Goal: Information Seeking & Learning: Learn about a topic

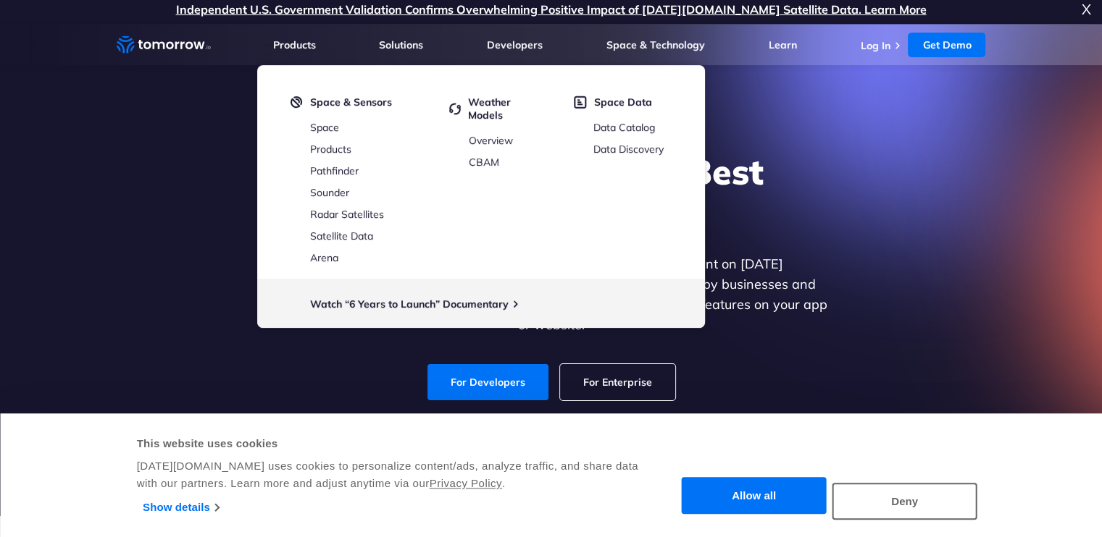
scroll to position [3, 0]
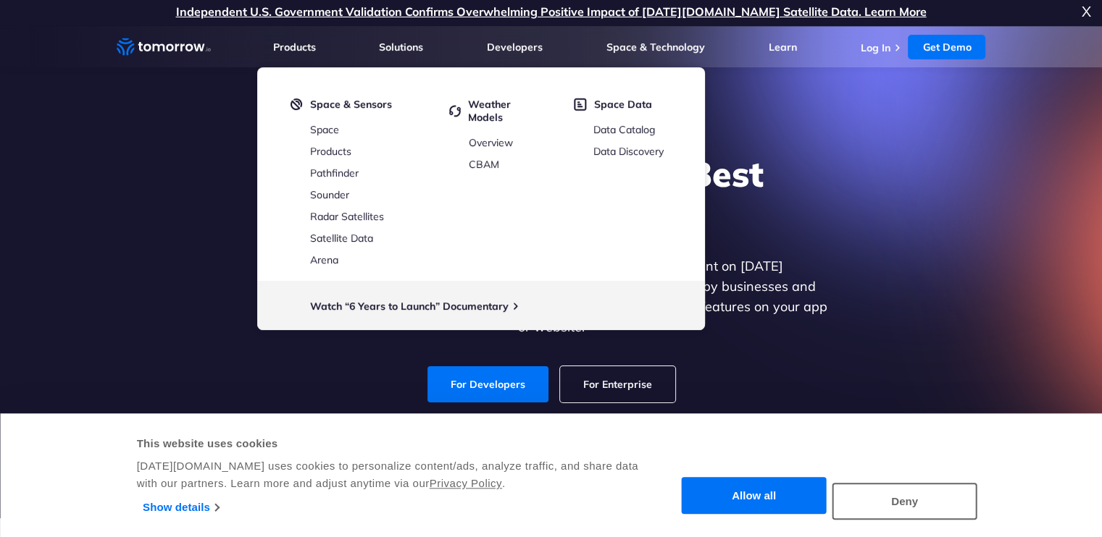
click at [125, 309] on div "Explore the World’s Best Weather API Get reliable and precise weather data thro…" at bounding box center [551, 278] width 892 height 308
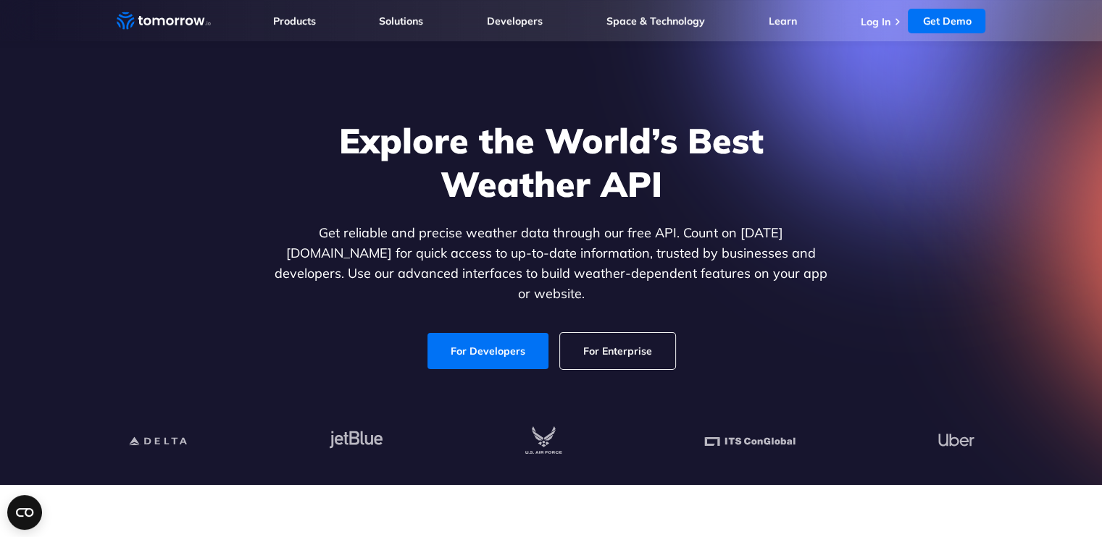
scroll to position [0, 0]
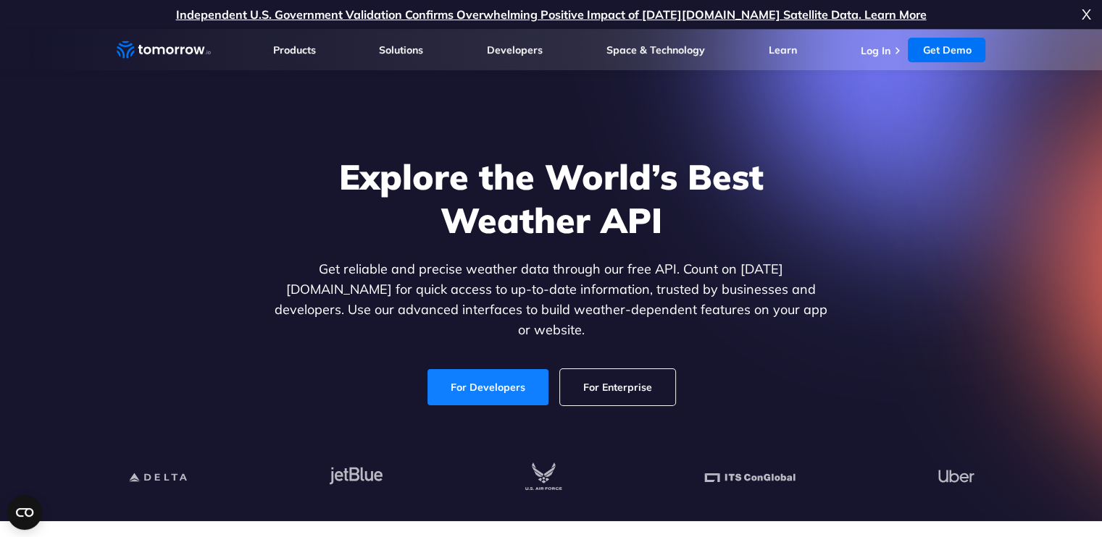
click at [519, 375] on link "For Developers" at bounding box center [487, 387] width 121 height 36
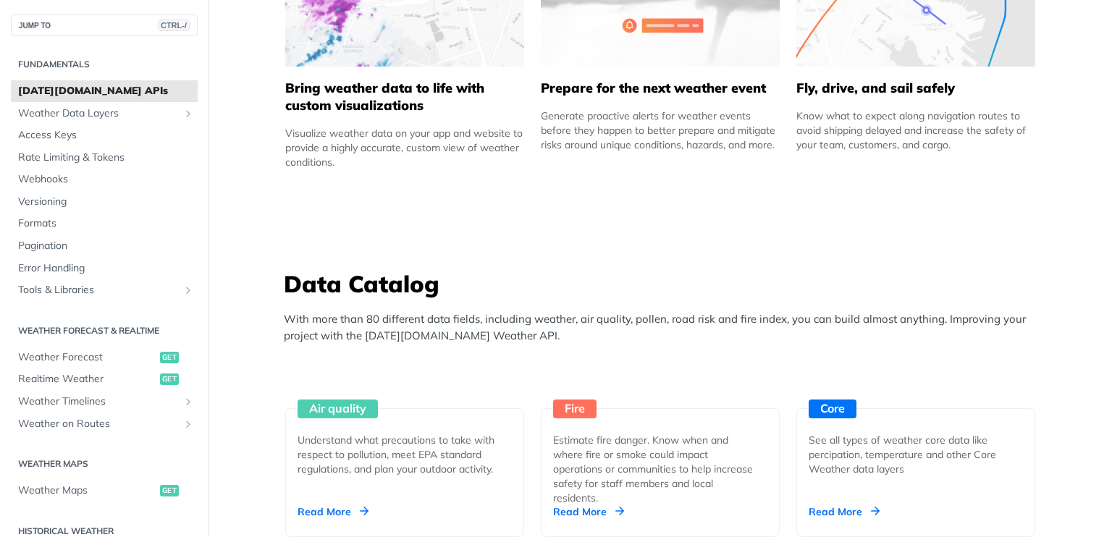
scroll to position [1028, 0]
click at [800, 355] on link "Core See all types of weather core data like percipation, temperature and other…" at bounding box center [916, 446] width 251 height 183
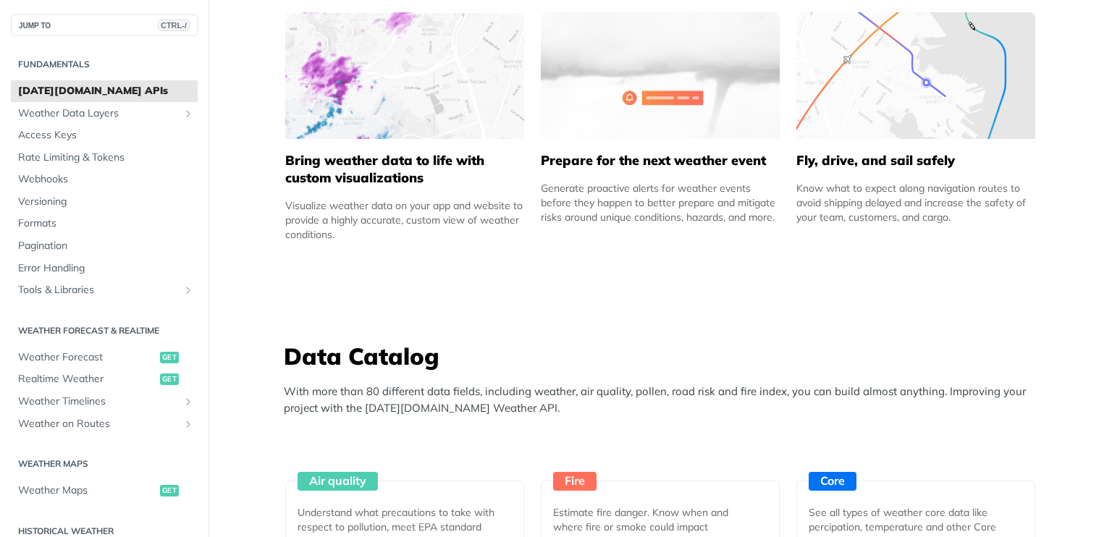
scroll to position [953, 0]
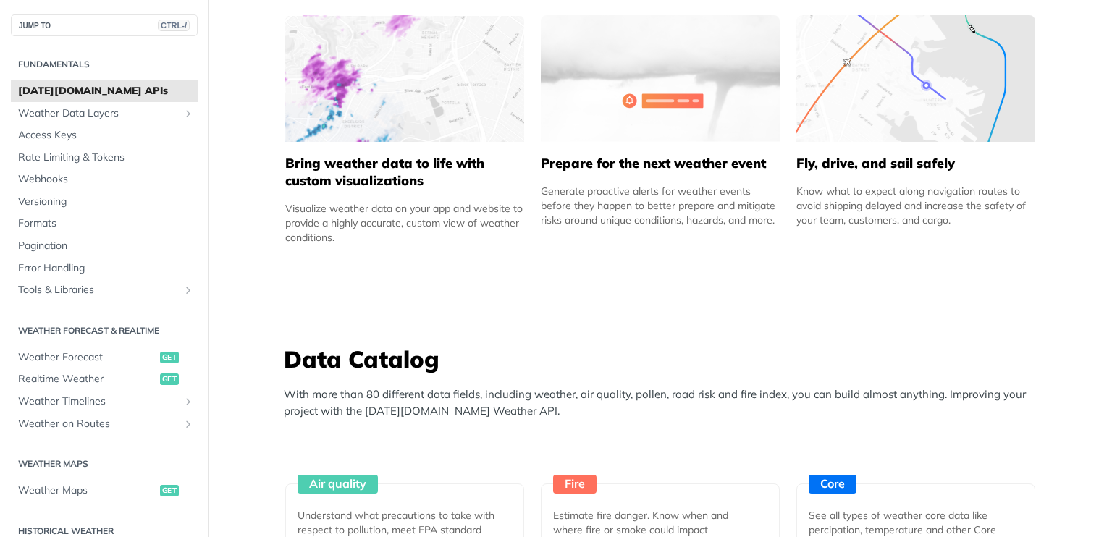
click at [589, 72] on img at bounding box center [660, 78] width 239 height 127
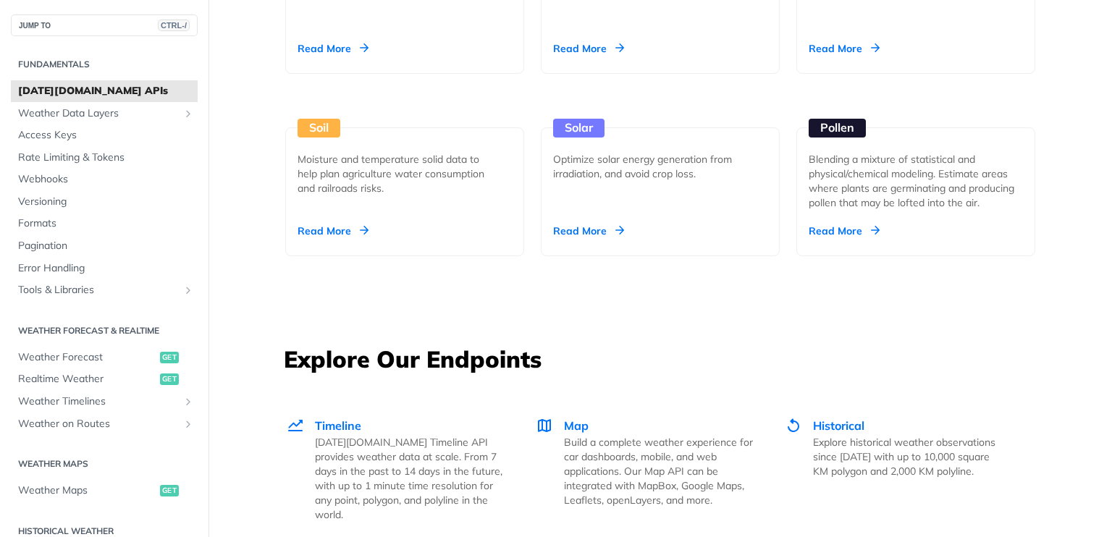
scroll to position [1698, 0]
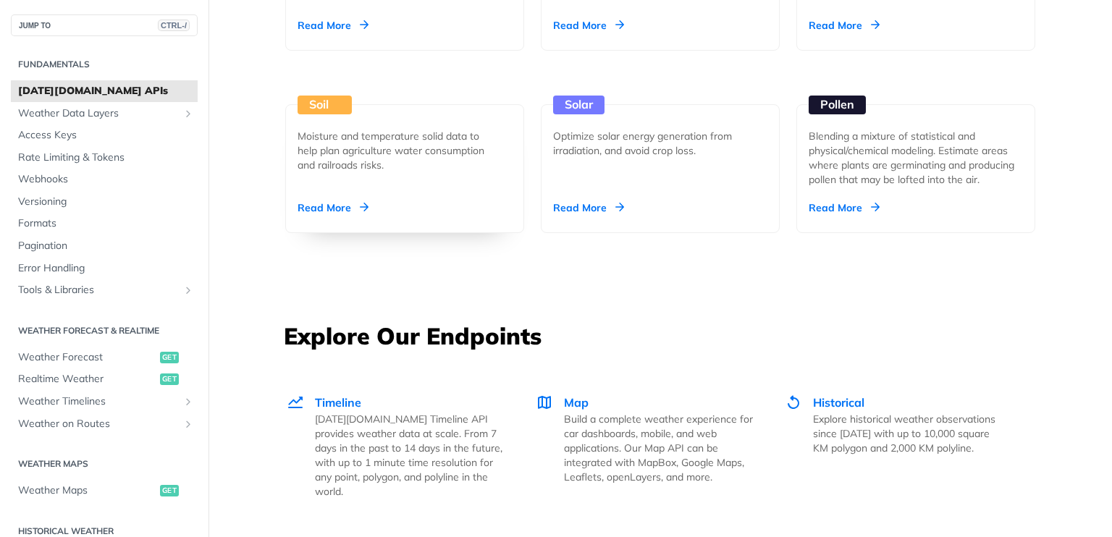
click at [382, 156] on div "Moisture and temperature solid data to help plan agriculture water consumption …" at bounding box center [399, 150] width 203 height 43
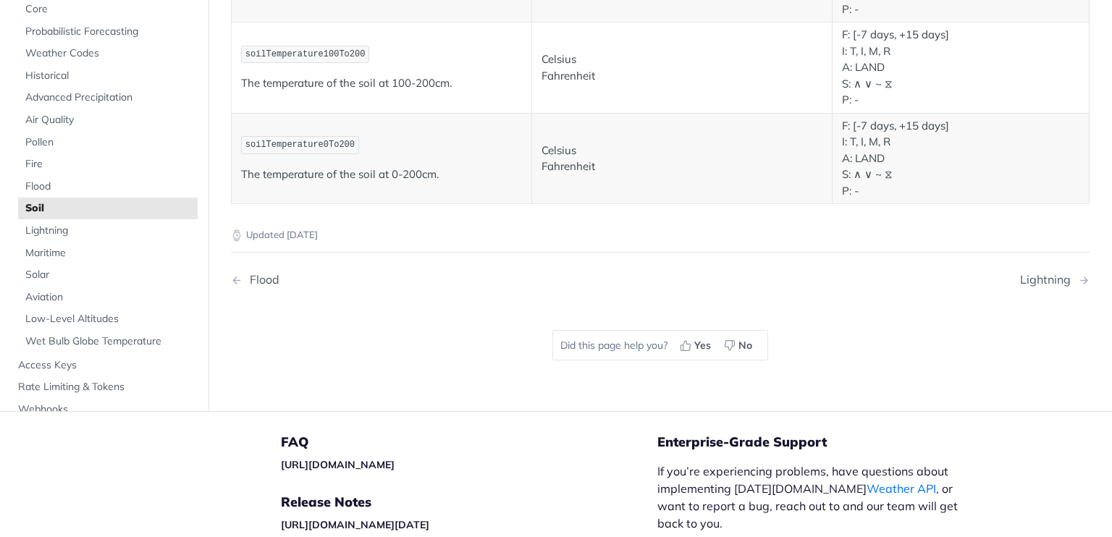
scroll to position [1124, 0]
